Goal: Obtain resource: Download file/media

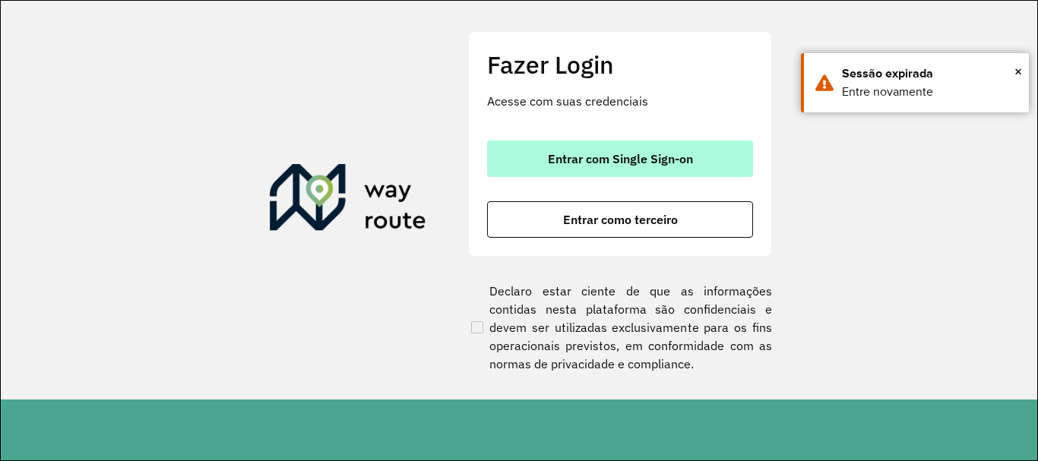
click at [617, 155] on span "Entrar com Single Sign-on" at bounding box center [620, 159] width 145 height 12
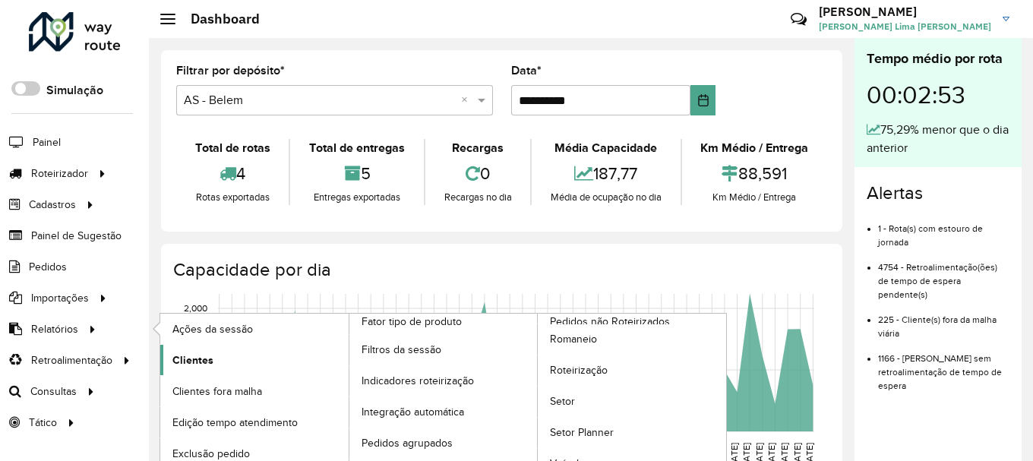
click at [175, 357] on span "Clientes" at bounding box center [192, 360] width 41 height 16
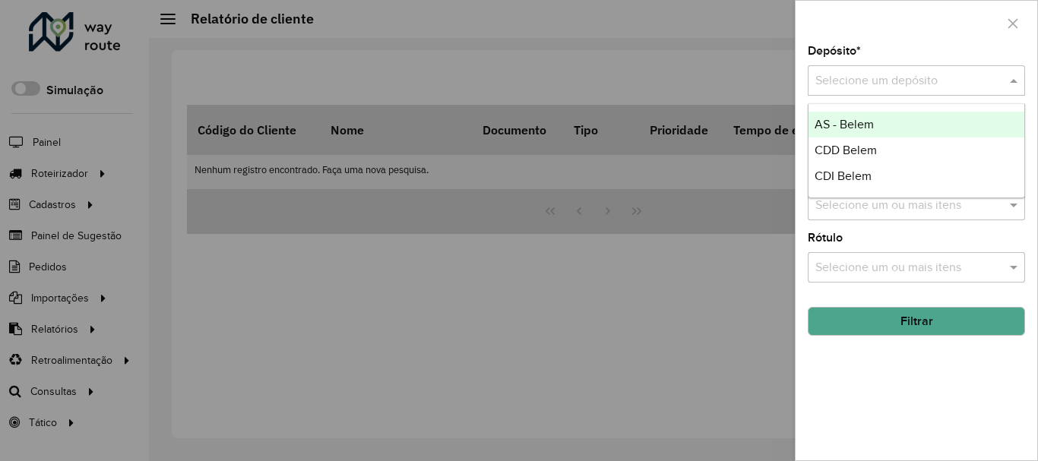
click at [929, 90] on input "text" at bounding box center [901, 81] width 172 height 18
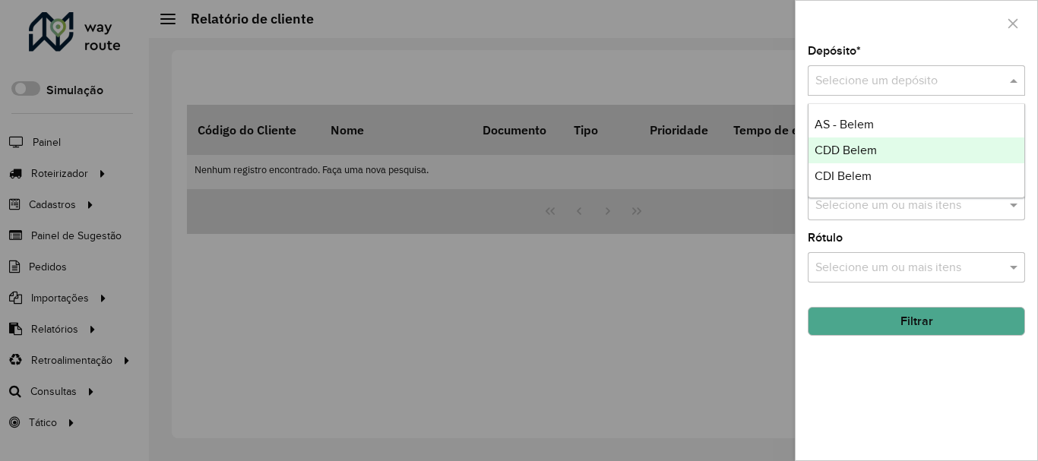
click at [885, 146] on div "CDD Belem" at bounding box center [916, 151] width 216 height 26
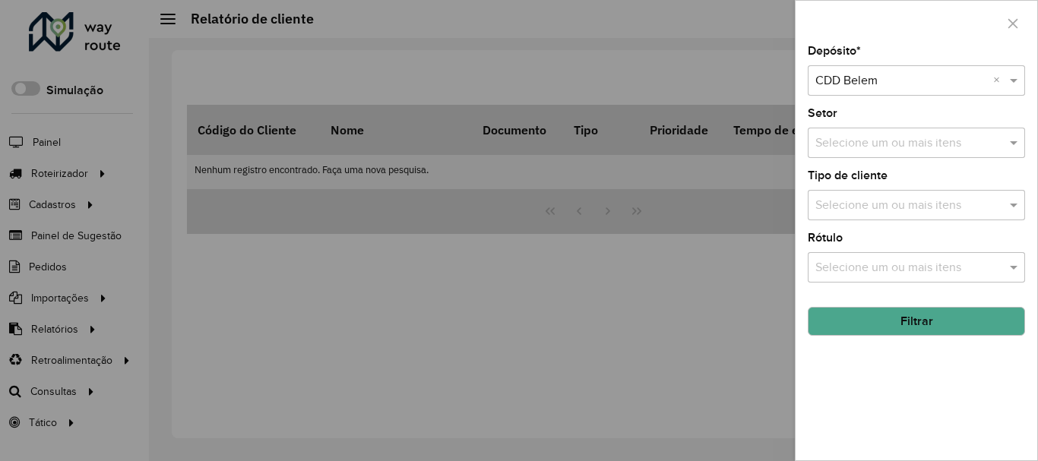
click at [867, 318] on button "Filtrar" at bounding box center [916, 321] width 217 height 29
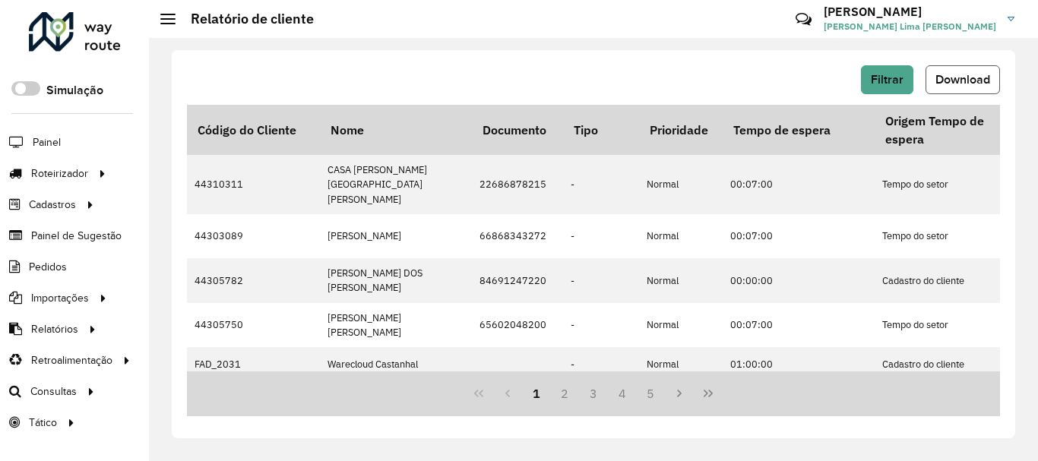
click at [969, 88] on button "Download" at bounding box center [962, 79] width 74 height 29
